Goal: Transaction & Acquisition: Obtain resource

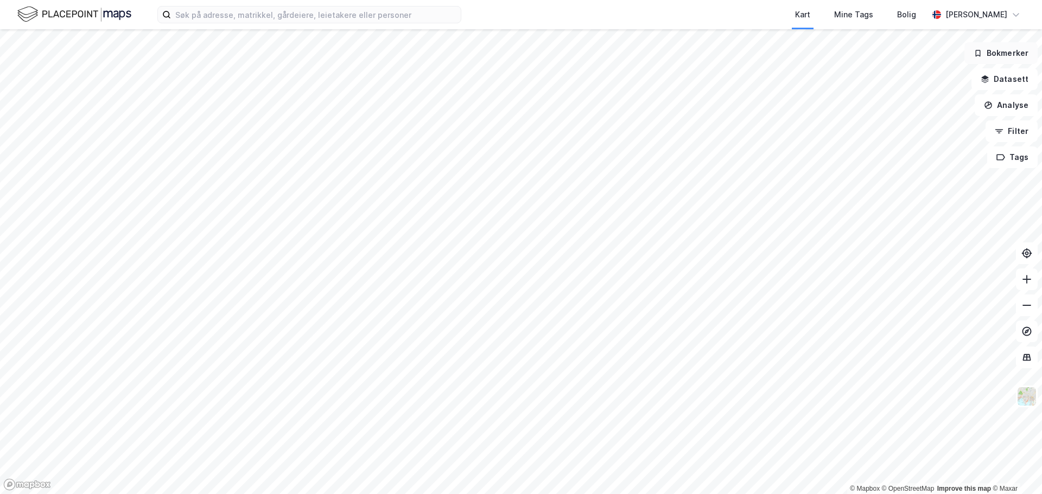
click at [993, 61] on button "Bokmerker" at bounding box center [1000, 53] width 73 height 22
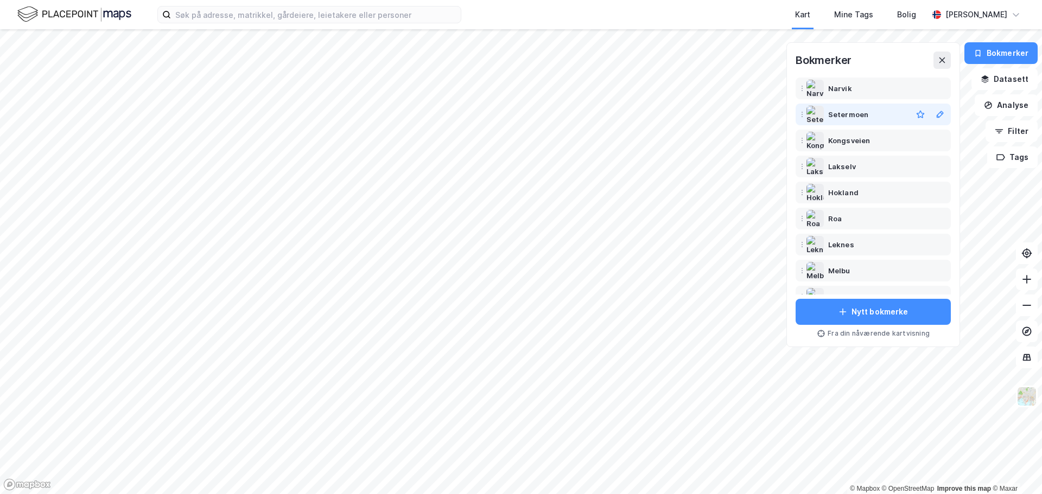
click at [840, 112] on div "Setermoen" at bounding box center [848, 114] width 40 height 13
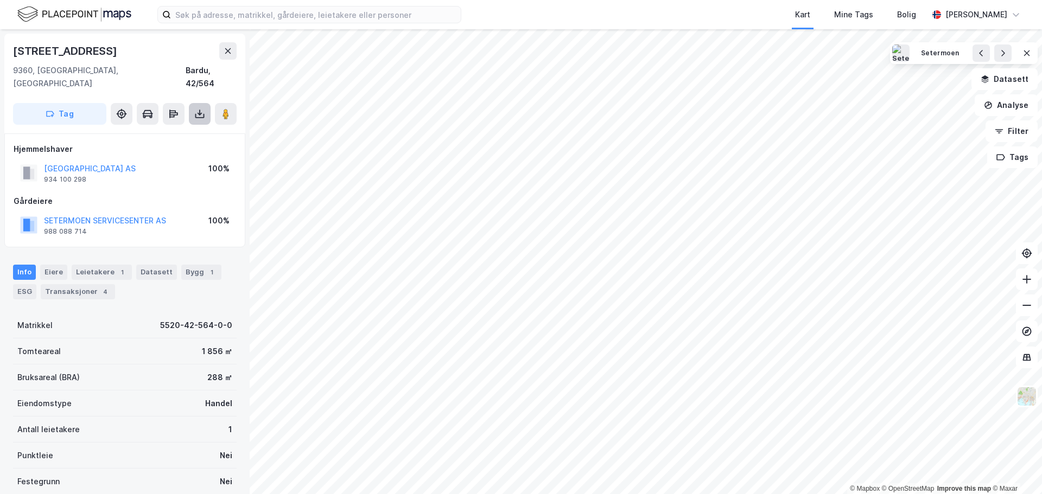
click at [198, 113] on icon at bounding box center [200, 114] width 4 height 3
click at [167, 131] on div "Last ned grunnbok" at bounding box center [146, 135] width 63 height 9
